Goal: Complete application form

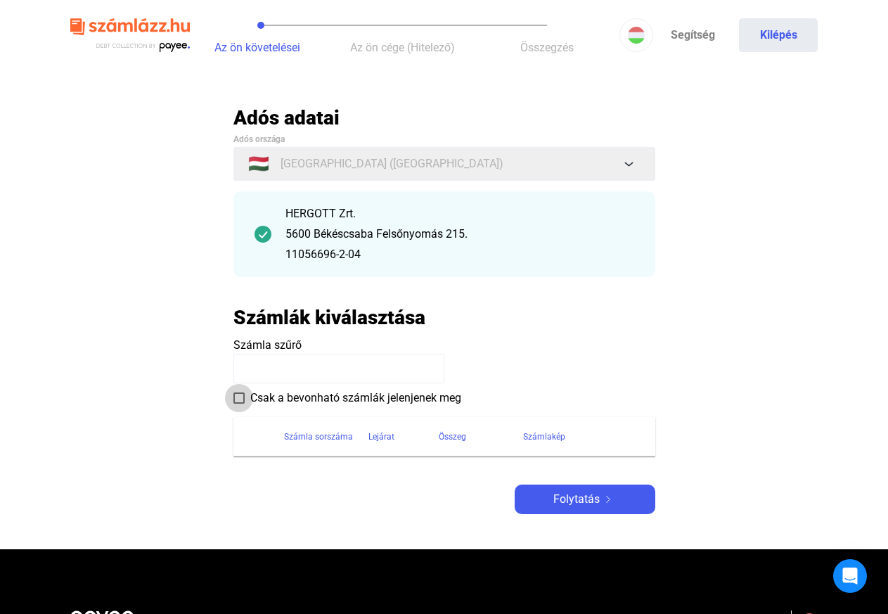
click at [237, 398] on span at bounding box center [239, 398] width 11 height 11
click at [317, 437] on div "Számla sorszáma" at bounding box center [318, 436] width 69 height 17
click at [269, 368] on input at bounding box center [339, 369] width 211 height 30
click at [542, 436] on div "Számlakép" at bounding box center [544, 436] width 42 height 17
click at [571, 497] on span "Folytatás" at bounding box center [577, 499] width 46 height 17
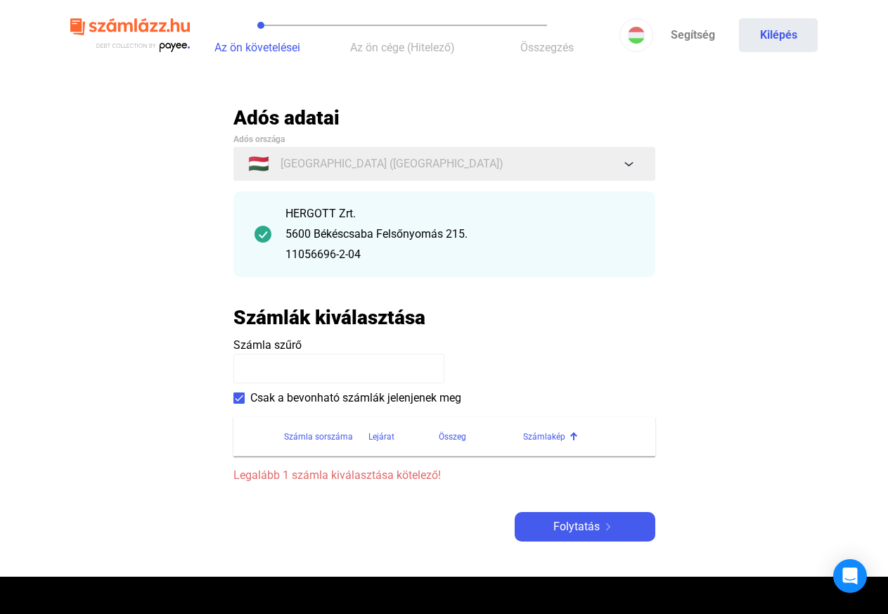
click at [268, 367] on input at bounding box center [339, 369] width 211 height 30
click at [320, 437] on div "Számla sorszáma" at bounding box center [318, 436] width 69 height 17
click at [383, 439] on div "Lejárat" at bounding box center [382, 436] width 26 height 17
click at [450, 440] on div "Összeg" at bounding box center [452, 436] width 27 height 17
click at [537, 439] on div "Számlakép" at bounding box center [544, 436] width 42 height 17
